Goal: Task Accomplishment & Management: Use online tool/utility

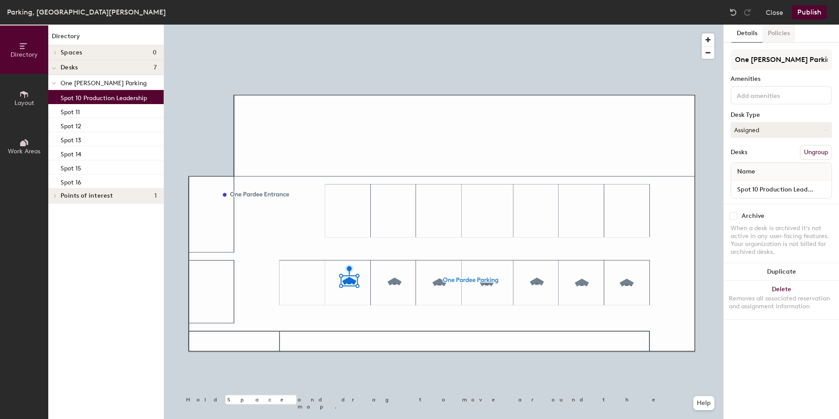
click at [784, 35] on button "Policies" at bounding box center [779, 34] width 32 height 18
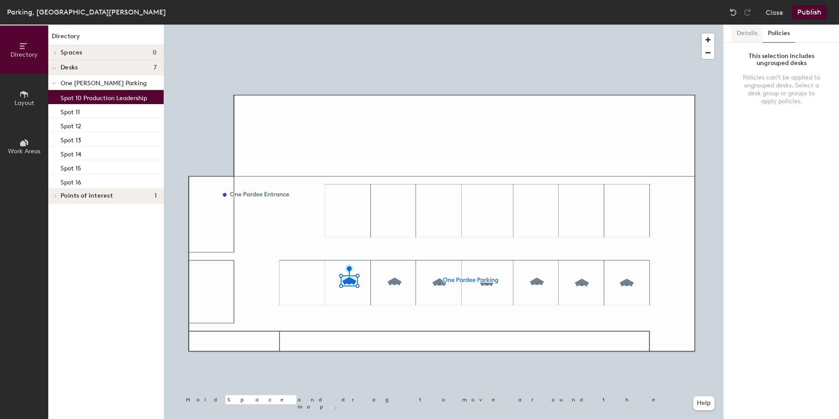
click at [750, 28] on button "Details" at bounding box center [746, 34] width 31 height 18
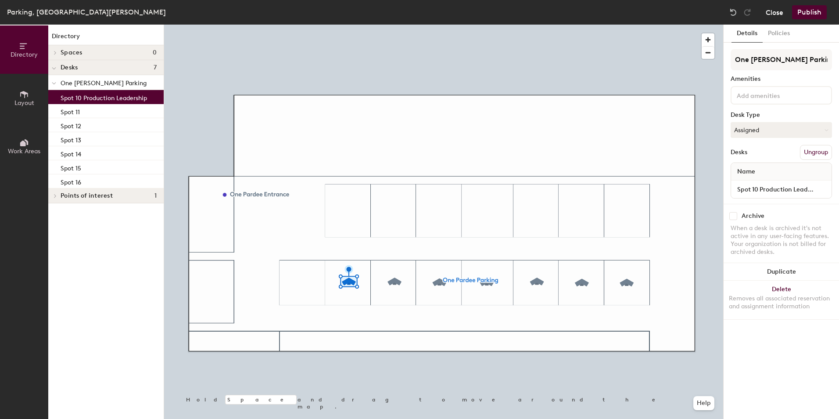
click at [779, 13] on button "Close" at bounding box center [775, 12] width 18 height 14
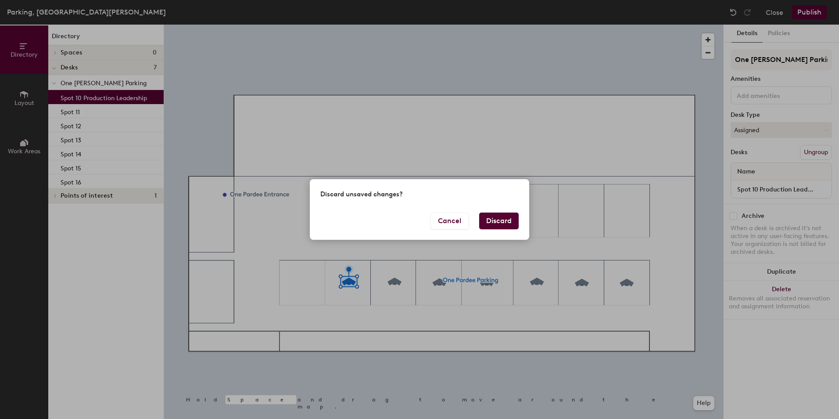
click at [501, 222] on button "Discard" at bounding box center [498, 220] width 39 height 17
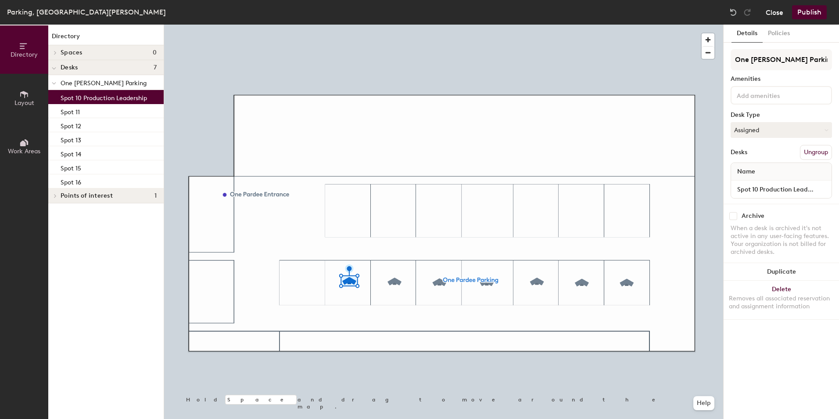
click at [773, 10] on button "Close" at bounding box center [775, 12] width 18 height 14
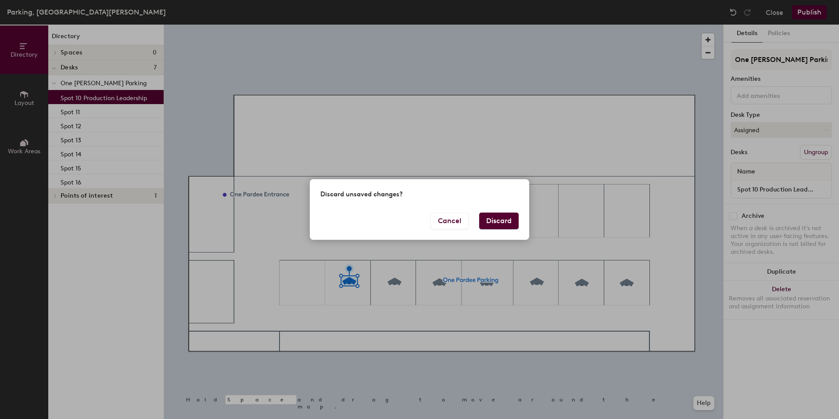
click at [494, 226] on button "Discard" at bounding box center [498, 220] width 39 height 17
